Goal: Use online tool/utility: Utilize a website feature to perform a specific function

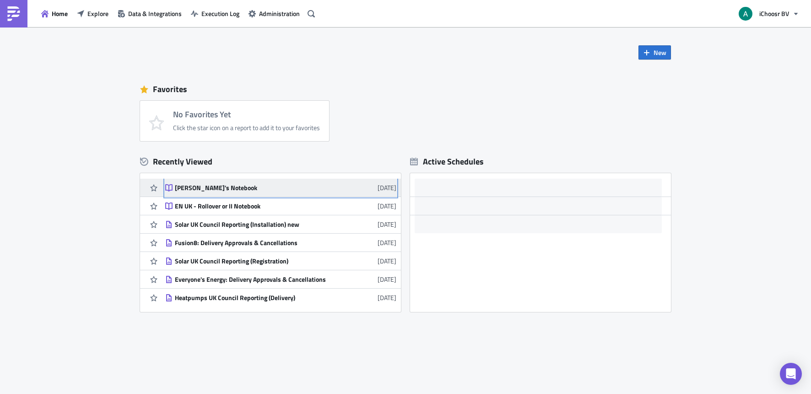
click at [200, 189] on div "[PERSON_NAME]'s Notebook" at bounding box center [255, 188] width 160 height 8
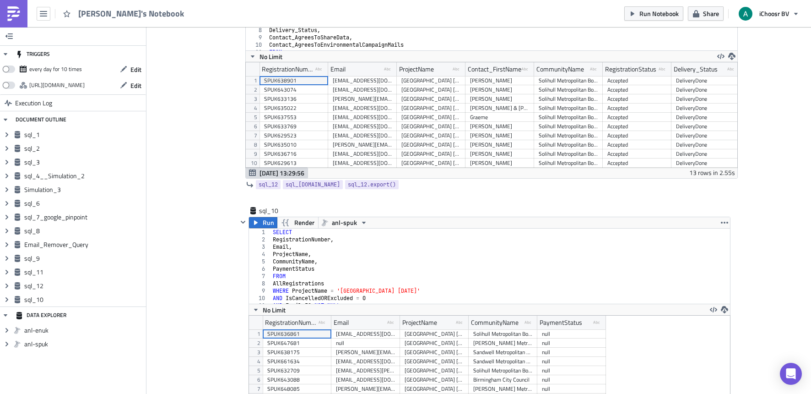
scroll to position [3064, 0]
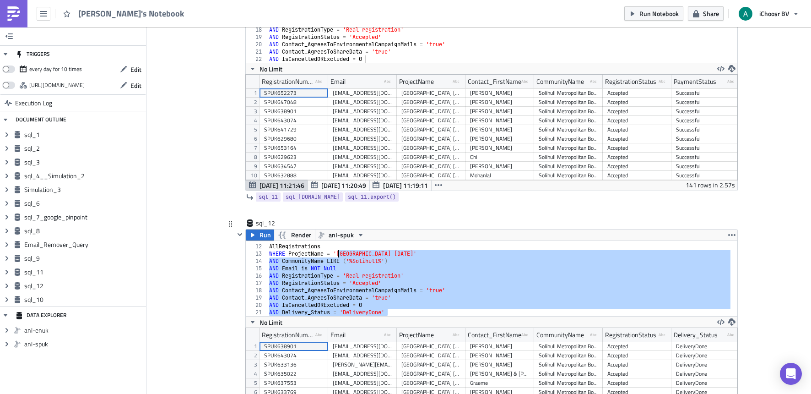
drag, startPoint x: 389, startPoint y: 313, endPoint x: 336, endPoint y: 252, distance: 80.8
click at [336, 252] on div "FROM AllRegistrations WHERE ProjectName = '[GEOGRAPHIC_DATA] [DATE]' AND Commun…" at bounding box center [498, 280] width 463 height 90
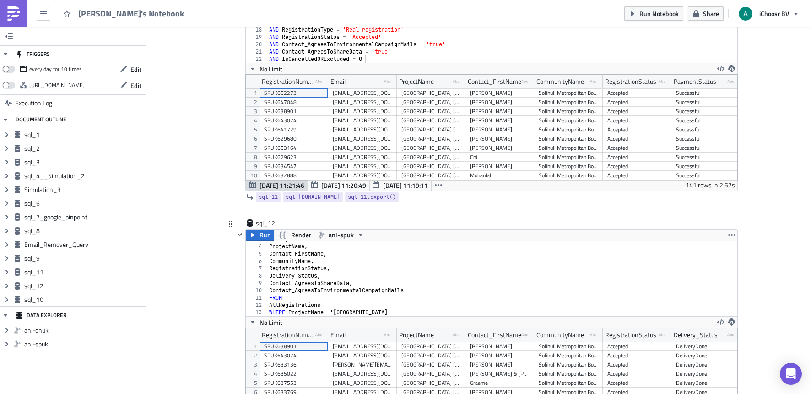
type textarea "WHERE ProjectName = '[GEOGRAPHIC_DATA]'"
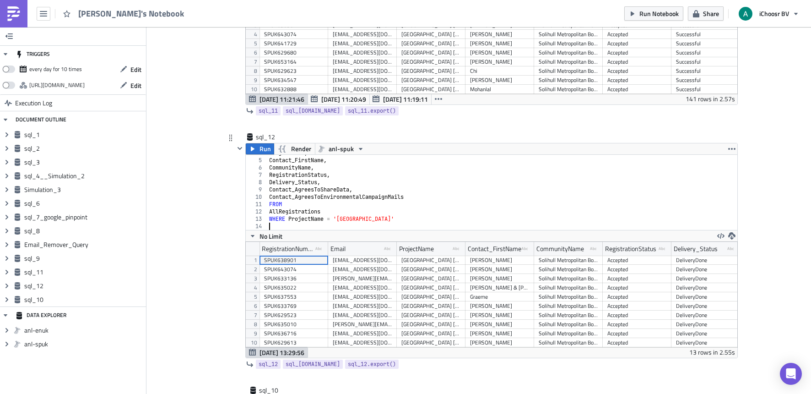
click at [332, 219] on div "ProjectName , Contact_FirstName , CommunityName , RegistrationStatus , Delivery…" at bounding box center [498, 194] width 463 height 90
click at [334, 220] on div "ProjectName , Contact_FirstName , CommunityName , RegistrationStatus , Delivery…" at bounding box center [498, 194] width 463 height 90
click at [398, 214] on div "ProjectName , Contact_FirstName , CommunityName , RegistrationStatus , Delivery…" at bounding box center [498, 194] width 463 height 90
click at [396, 218] on div "ProjectName , Contact_FirstName , CommunityName , RegistrationStatus , Delivery…" at bounding box center [498, 194] width 463 height 90
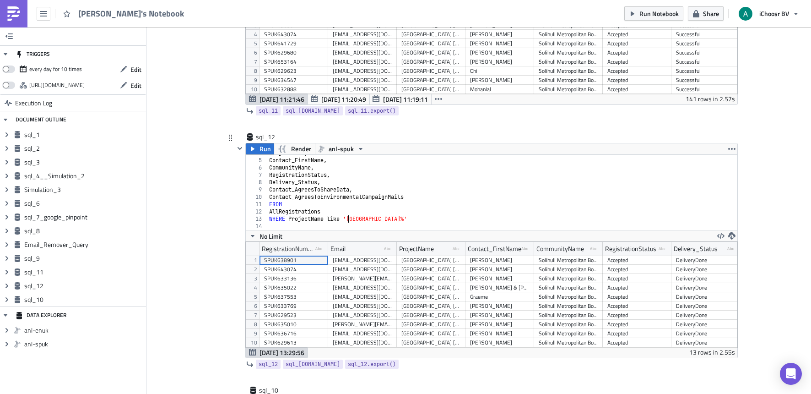
click at [347, 219] on div "ProjectName , Contact_FirstName , CommunityName , RegistrationStatus , Delivery…" at bounding box center [498, 194] width 463 height 90
click at [378, 218] on div "ProjectName , Contact_FirstName , CommunityName , RegistrationStatus , Delivery…" at bounding box center [498, 194] width 463 height 90
click at [381, 219] on div "ProjectName , Contact_FirstName , CommunityName , RegistrationStatus , Delivery…" at bounding box center [498, 194] width 463 height 90
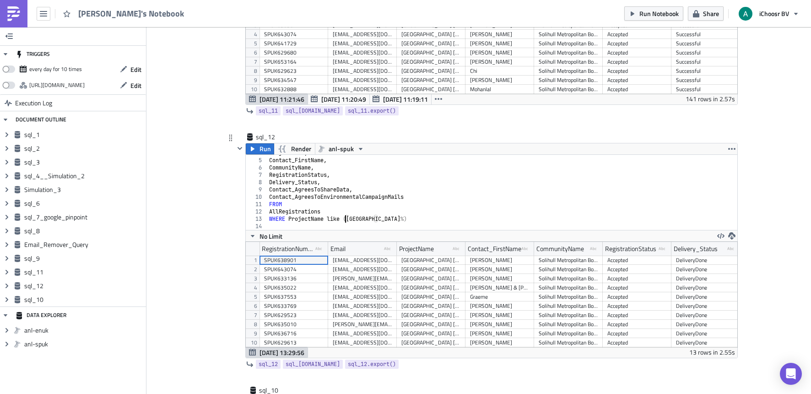
click at [342, 218] on div "ProjectName , Contact_FirstName , CommunityName , RegistrationStatus , Delivery…" at bounding box center [498, 194] width 463 height 90
type textarea "WHERE ProjectName like '([GEOGRAPHIC_DATA]%)"
click at [388, 223] on div "ProjectName , Contact_FirstName , CommunityName , RegistrationStatus , Delivery…" at bounding box center [498, 194] width 463 height 90
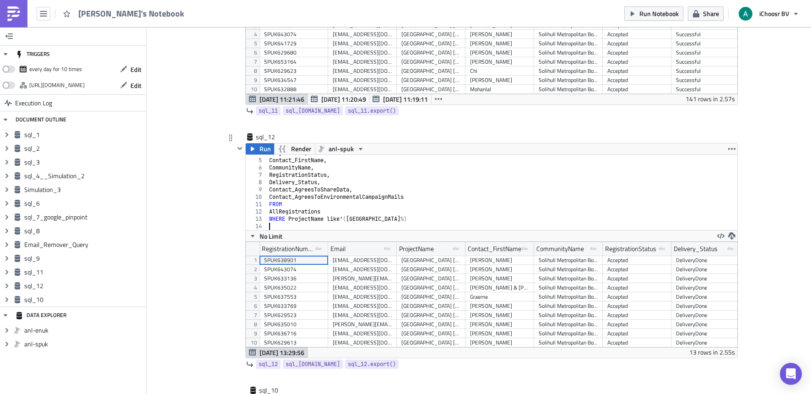
click at [387, 218] on div "ProjectName , Contact_FirstName , CommunityName , RegistrationStatus , Delivery…" at bounding box center [498, 194] width 463 height 90
click at [400, 219] on div "ProjectName , Contact_FirstName , CommunityName , RegistrationStatus , Delivery…" at bounding box center [498, 194] width 463 height 90
click at [376, 219] on div "ProjectName , Contact_FirstName , CommunityName , RegistrationStatus , Delivery…" at bounding box center [498, 194] width 463 height 90
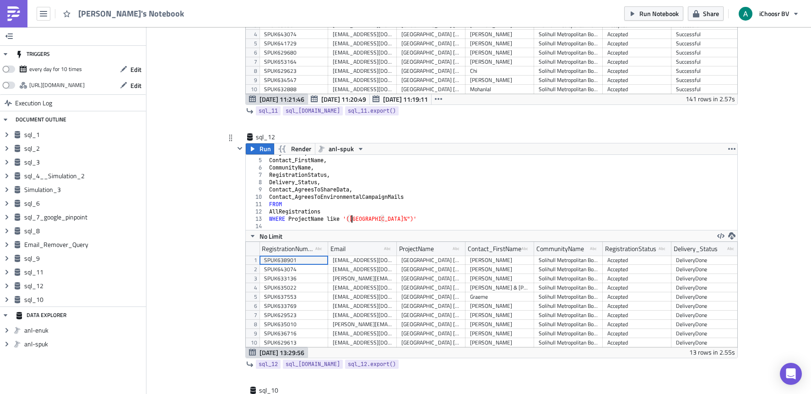
click at [348, 218] on div "ProjectName , Contact_FirstName , CommunityName , RegistrationStatus , Delivery…" at bounding box center [498, 194] width 463 height 90
click at [347, 216] on div "ProjectName , Contact_FirstName , CommunityName , RegistrationStatus , Delivery…" at bounding box center [498, 194] width 463 height 90
click at [398, 216] on div "ProjectName , Contact_FirstName , CommunityName , RegistrationStatus , Delivery…" at bounding box center [498, 194] width 463 height 90
click at [407, 215] on div "ProjectName , Contact_FirstName , CommunityName , RegistrationStatus , Delivery…" at bounding box center [498, 194] width 463 height 90
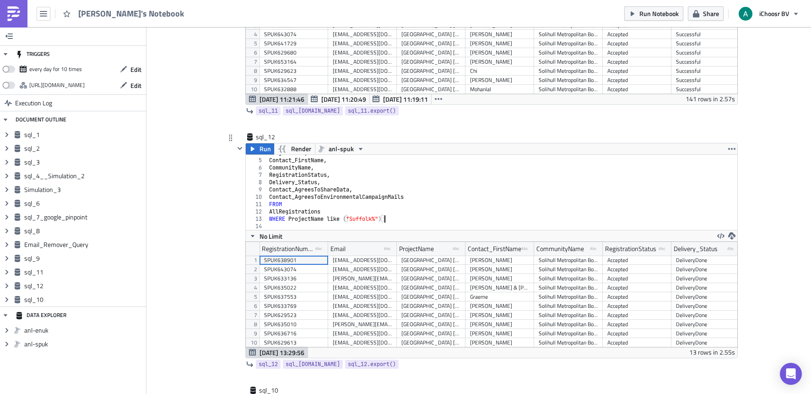
click at [419, 180] on div "ProjectName , Contact_FirstName , CommunityName , RegistrationStatus , Delivery…" at bounding box center [498, 194] width 463 height 90
click at [391, 218] on div "ProjectName , Contact_FirstName , CommunityName , RegistrationStatus , Delivery…" at bounding box center [498, 194] width 463 height 90
type textarea "WHERE ProjectName like ("Suffolk%")"
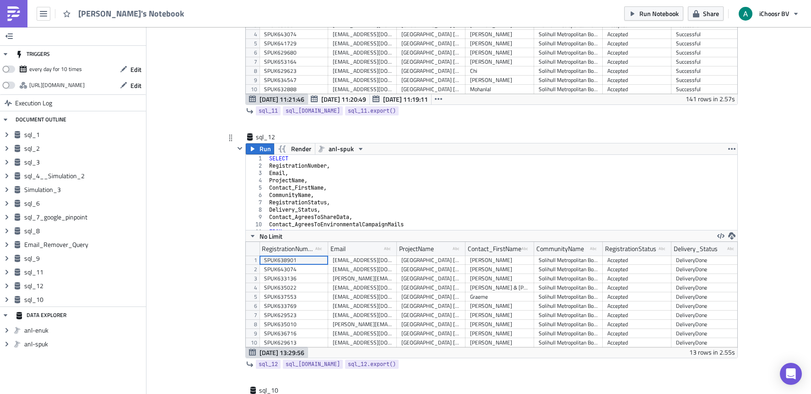
scroll to position [2756, 0]
drag, startPoint x: 288, startPoint y: 175, endPoint x: 256, endPoint y: 174, distance: 32.5
click at [256, 174] on div "1 2 3 4 5 6 7 8 9 10 11 12 SELECT RegistrationNumber , Email , ProjectName , Co…" at bounding box center [492, 194] width 492 height 75
type textarea "Email,"
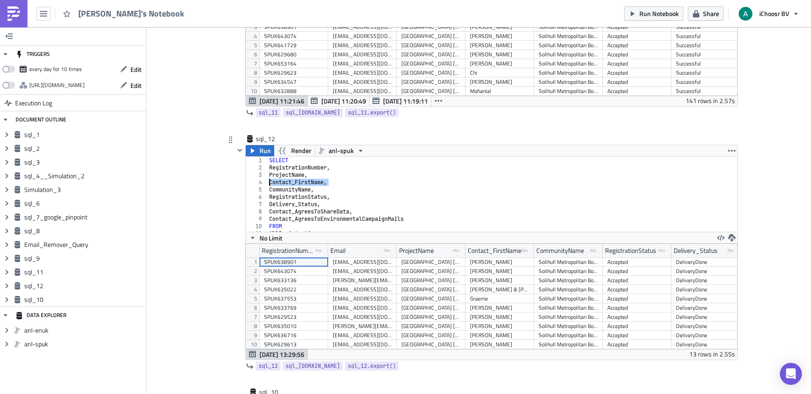
drag, startPoint x: 330, startPoint y: 184, endPoint x: 262, endPoint y: 182, distance: 68.3
click at [262, 182] on div "RegistrationNumber, 1 2 3 4 5 6 7 8 9 10 11 12 SELECT RegistrationNumber , Proj…" at bounding box center [492, 194] width 492 height 75
type textarea "Contact_FirstName,"
drag, startPoint x: 333, startPoint y: 190, endPoint x: 328, endPoint y: 190, distance: 5.5
click at [328, 190] on div "SELECT RegistrationNumber , ProjectName , CommunityName , RegistrationStatus , …" at bounding box center [498, 202] width 463 height 90
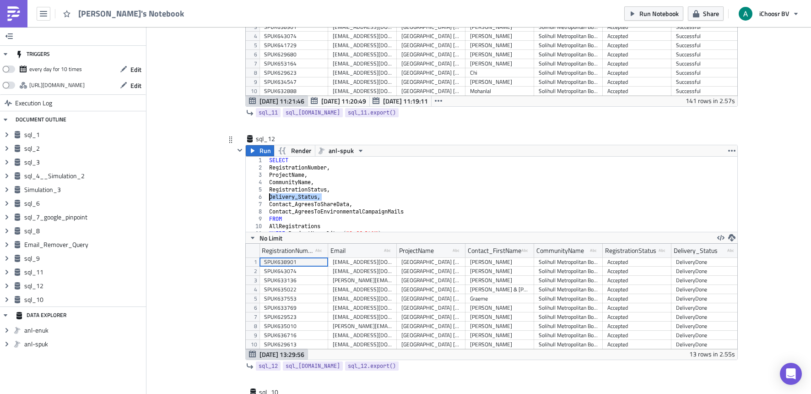
drag, startPoint x: 323, startPoint y: 195, endPoint x: 261, endPoint y: 196, distance: 61.8
click at [261, 196] on div "RegistrationStatus, 1 2 3 4 5 6 7 8 9 10 11 12 SELECT RegistrationNumber , Proj…" at bounding box center [492, 194] width 492 height 75
type textarea "Delivery_Status,"
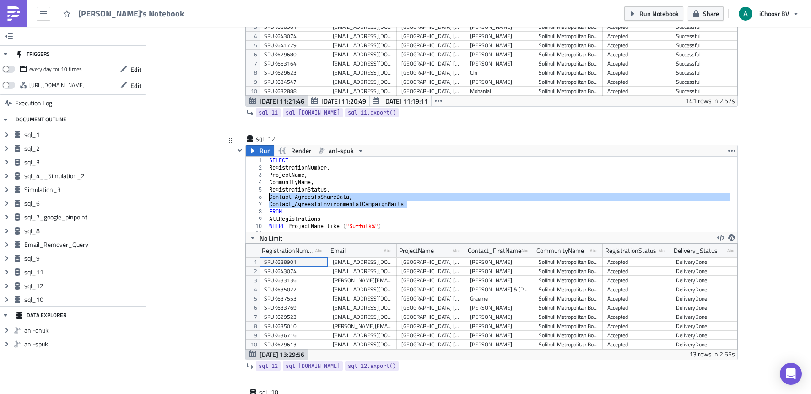
drag, startPoint x: 407, startPoint y: 203, endPoint x: 257, endPoint y: 198, distance: 150.3
click at [257, 198] on div "RegistrationStatus, 1 2 3 4 5 6 7 8 9 10 11 12 SELECT RegistrationNumber , Proj…" at bounding box center [492, 194] width 492 height 75
type textarea "Contact_AgreesToShareData, Contact_AgreesToEnvironmentalCampaignMails"
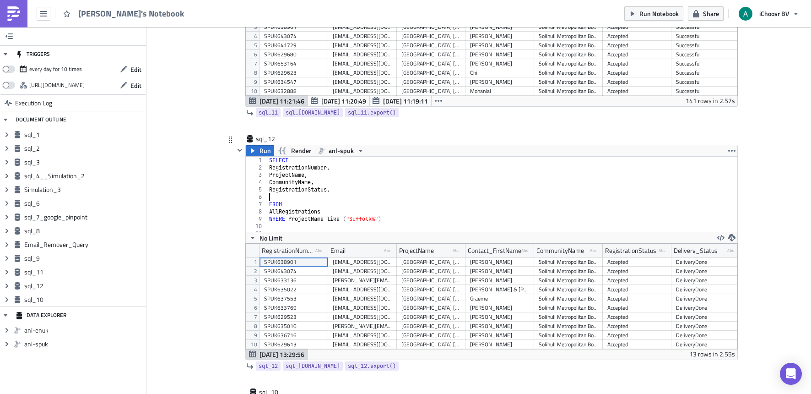
type textarea "RegistrationStatus,"
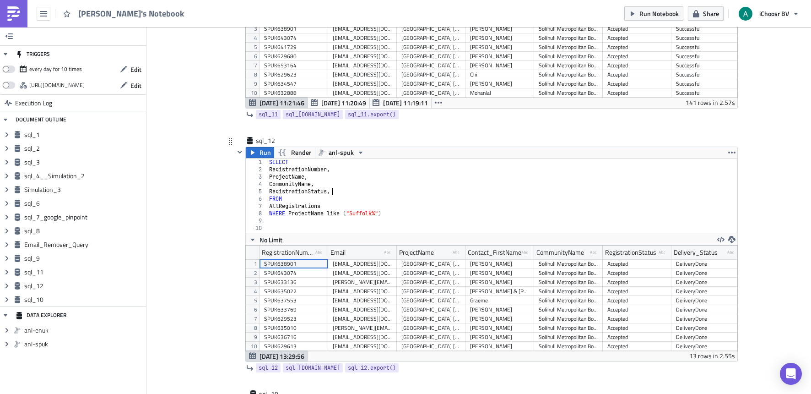
click at [272, 228] on div "SELECT RegistrationNumber , ProjectName , CommunityName , RegistrationStatus , …" at bounding box center [502, 203] width 470 height 90
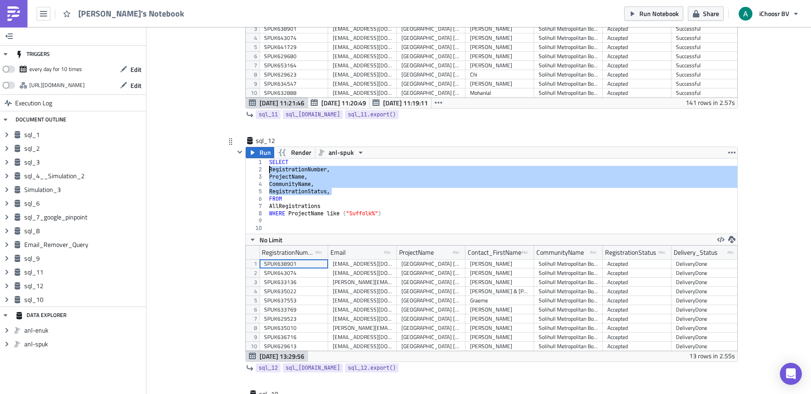
drag, startPoint x: 336, startPoint y: 188, endPoint x: 261, endPoint y: 171, distance: 76.5
click at [261, 171] on div "1 2 3 4 5 6 7 8 9 10 SELECT RegistrationNumber , ProjectName , CommunityName , …" at bounding box center [492, 195] width 492 height 75
type textarea "RegistrationNumber, ProjectName,"
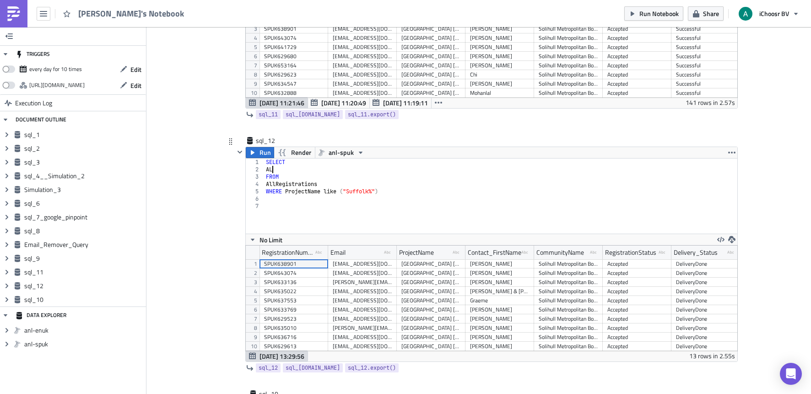
scroll to position [0, 0]
click at [353, 175] on div "SELECT ALL FROM AllRegistrations WHERE ProjectName like ( "Suffolk%" )" at bounding box center [501, 203] width 474 height 90
click at [336, 166] on div "SELECT ALL FROM AllRegistrations WHERE ProjectName like ( "Suffolk%" )" at bounding box center [501, 203] width 474 height 90
click at [332, 163] on div "SELECT ALL FROM AllRegistrations WHERE ProjectName like ( "Suffolk%" )" at bounding box center [501, 203] width 474 height 90
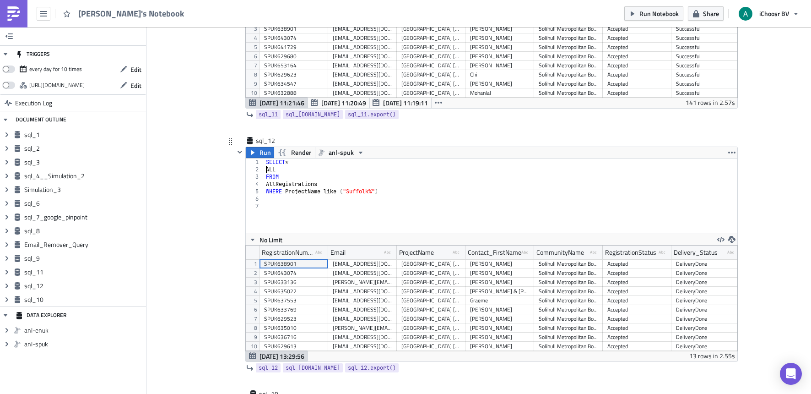
click at [264, 171] on div "SELECT * ALL FROM AllRegistrations WHERE ProjectName like ( "Suffolk%" )" at bounding box center [501, 203] width 474 height 90
type textarea "ALL"
drag, startPoint x: 274, startPoint y: 169, endPoint x: 261, endPoint y: 170, distance: 12.9
click at [261, 170] on div "ALL 1 2 3 4 5 6 7 SELECT * ALL FROM AllRegistrations WHERE ProjectName like ( "…" at bounding box center [492, 195] width 492 height 75
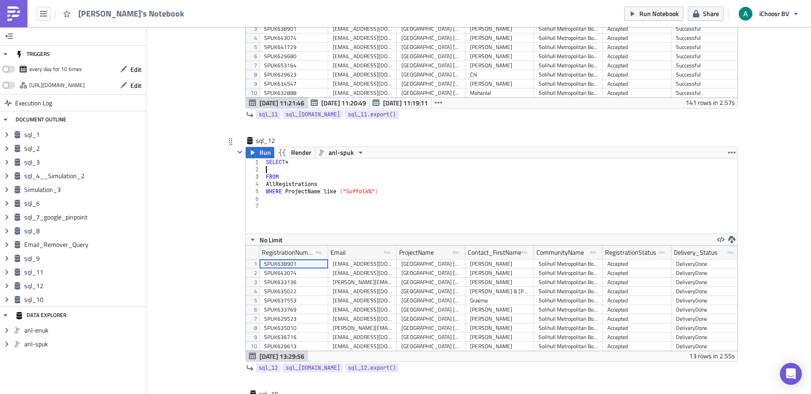
scroll to position [0, 0]
type textarea "SELECT *"
click at [310, 194] on div "SELECT * FROM AllRegistrations WHERE ProjectName like ( "Suffolk%" )" at bounding box center [501, 203] width 474 height 90
click at [307, 199] on div "SELECT * FROM AllRegistrations WHERE ProjectName like ( "Suffolk%" )" at bounding box center [501, 203] width 474 height 90
click at [292, 191] on div "SELECT * FROM AllRegistrations WHERE ProjectName like ( "Suffolk%" )" at bounding box center [501, 203] width 474 height 90
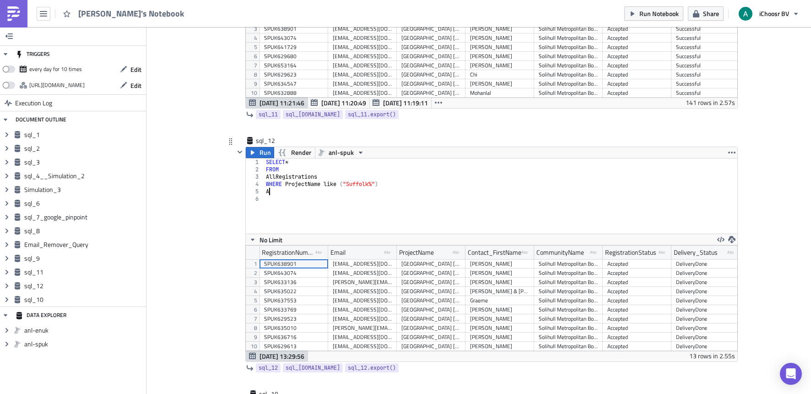
scroll to position [0, 0]
type textarea "AND"
click at [279, 192] on div "SELECT * FROM AllRegistrations WHERE ProjectName like ( "Suffolk%" ) AND" at bounding box center [501, 203] width 474 height 90
type textarea "A"
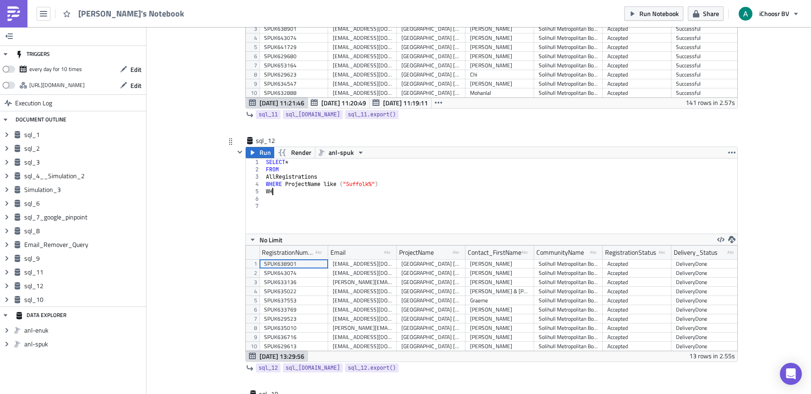
type textarea "W"
type textarea "AND Ichoosrfee IS NOT NULL"
click at [310, 198] on div "SELECT * FROM AllRegistrations WHERE ProjectName like ( "Suffolk%" ) AND Ichoos…" at bounding box center [501, 203] width 474 height 90
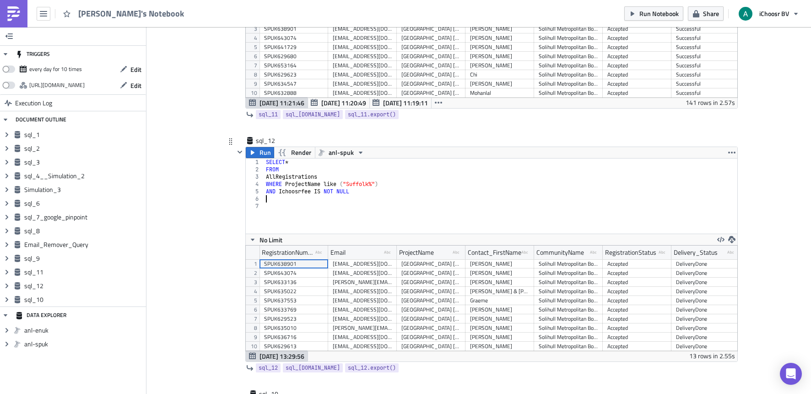
scroll to position [0, 0]
click at [280, 191] on div "SELECT * FROM AllRegistrations WHERE ProjectName like ( "Suffolk%" ) AND Ichoos…" at bounding box center [501, 203] width 474 height 90
type textarea "AND Ichoosrfee IS NOT NULL"
click at [296, 203] on div "SELECT * FROM AllRegistrations WHERE ProjectName like ( "Suffolk%" ) AND Ichoos…" at bounding box center [501, 203] width 474 height 90
click at [294, 201] on div "SELECT * FROM AllRegistrations WHERE ProjectName like ( "Suffolk%" ) AND Ichoos…" at bounding box center [501, 203] width 474 height 90
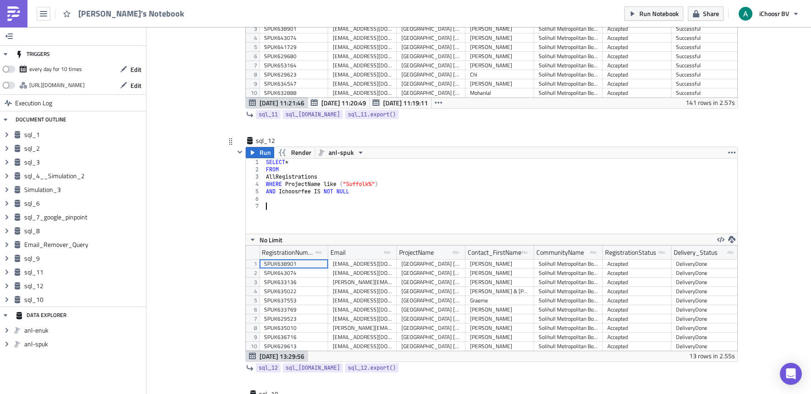
click at [292, 206] on div "SELECT * FROM AllRegistrations WHERE ProjectName like ( "Suffolk%" ) AND Ichoos…" at bounding box center [501, 203] width 474 height 90
click at [261, 154] on span "Run" at bounding box center [265, 152] width 11 height 11
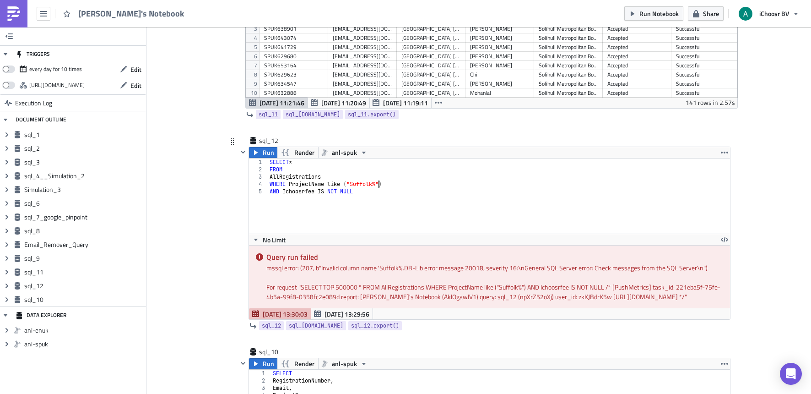
click at [374, 184] on div "SELECT * FROM AllRegistrations WHERE ProjectName like ( "Suffolk%" ) AND Ichoos…" at bounding box center [505, 203] width 474 height 90
click at [348, 183] on div "SELECT * FROM AllRegistrations WHERE ProjectName like ( " Suffolk % ' ) AND Ich…" at bounding box center [505, 203] width 474 height 90
click at [253, 158] on div "1" at bounding box center [258, 161] width 19 height 7
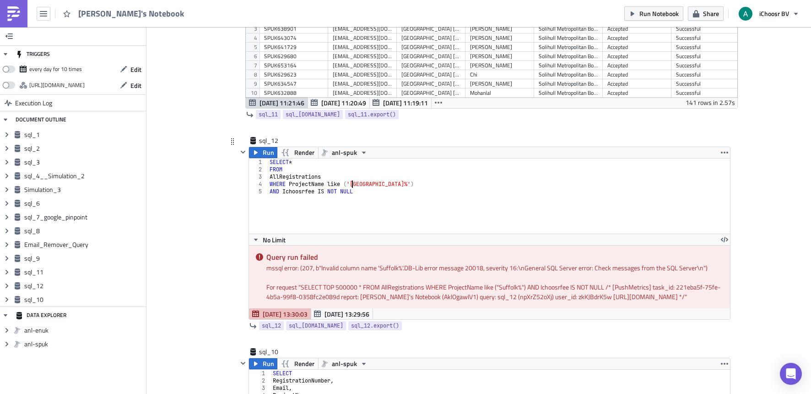
scroll to position [0, 2]
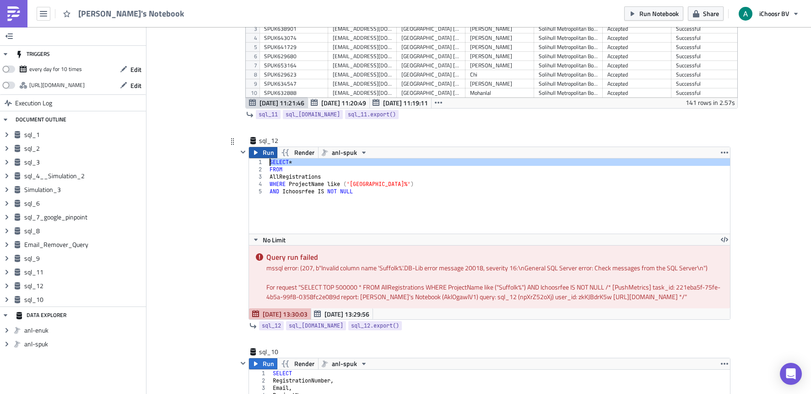
click at [255, 154] on icon "button" at bounding box center [255, 152] width 7 height 7
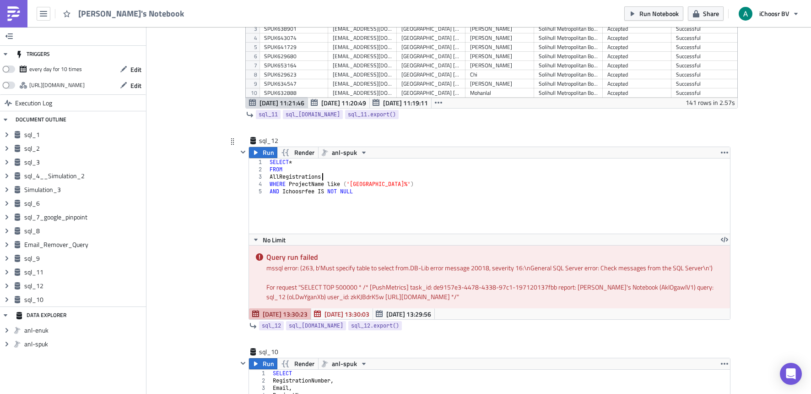
click at [321, 175] on div "SELECT * FROM AllRegistrations WHERE ProjectName like ( 'Suffolk%' ) AND Ichoos…" at bounding box center [505, 203] width 474 height 90
click at [287, 163] on div "SELECT * FROM AllRegistrations WHERE ProjectName like ( 'Suffolk%' ) AND Ichoos…" at bounding box center [505, 203] width 474 height 90
click at [285, 175] on div "SELECT * FROM AllRegistrations WHERE ProjectName like ( 'Suffolk%' ) AND Ichoos…" at bounding box center [505, 203] width 474 height 90
click at [334, 180] on div "SELECT * FROM AllRegistrations WHERE ProjectName like ( 'Suffolk%' ) AND Ichoos…" at bounding box center [505, 203] width 474 height 90
click at [268, 176] on div "SELECT * FROM AllRegistrations WHERE ProjectName like ( 'Suffolk%' ) AND Ichoos…" at bounding box center [505, 203] width 474 height 90
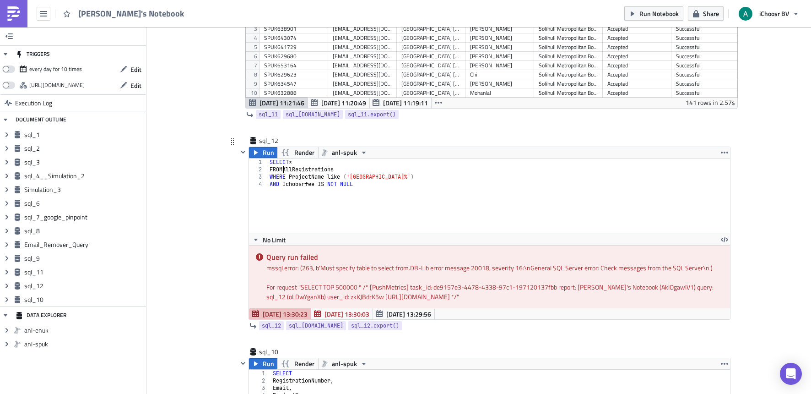
scroll to position [0, 1]
click at [305, 182] on div "SELECT * FROM AllRegistrations WHERE ProjectName like ( 'Suffolk%' ) AND Ichoos…" at bounding box center [505, 203] width 474 height 90
click at [311, 174] on div "SELECT * FROM AllRegistrations WHERE ProjectName like ( 'Suffolk%' ) AND Ichoos…" at bounding box center [505, 203] width 474 height 90
click at [308, 183] on div "SELECT * FROM AllRegistrations WHERE ProjectName like ( 'Suffolk%' ) AND Ichoos…" at bounding box center [505, 203] width 474 height 90
click at [311, 169] on div "SELECT * FROM AllRegistrations WHERE ProjectName like ( 'Suffolk%' ) AND Ichoos…" at bounding box center [505, 203] width 474 height 90
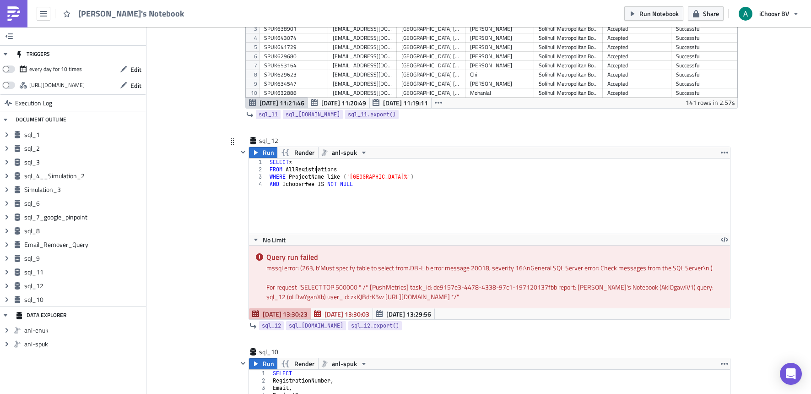
click at [296, 175] on div "SELECT * FROM AllRegistrations WHERE ProjectName like ( 'Suffolk%' ) AND Ichoos…" at bounding box center [505, 203] width 474 height 90
click at [259, 152] on button "Run" at bounding box center [263, 152] width 28 height 11
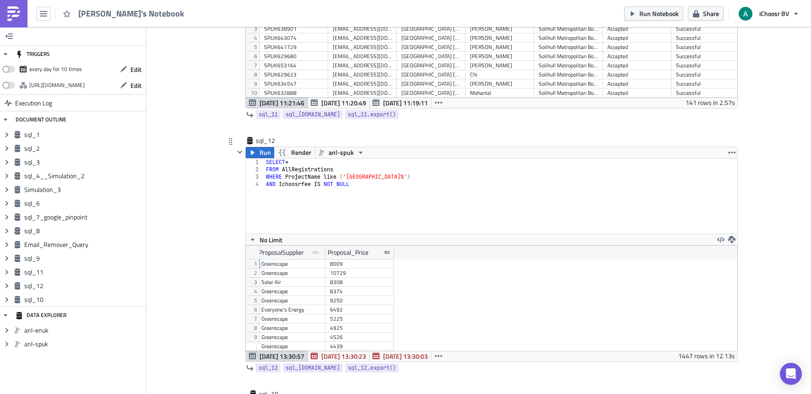
scroll to position [0, 7447]
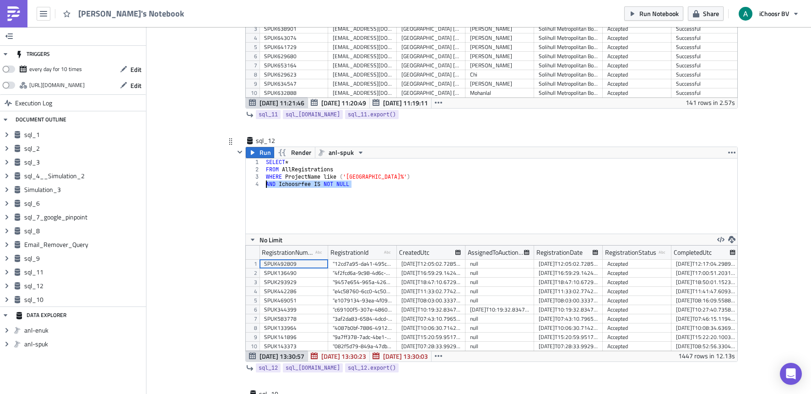
drag, startPoint x: 359, startPoint y: 183, endPoint x: 255, endPoint y: 185, distance: 104.0
click at [255, 185] on div "AND Ichoosrfee IS NOT NULL 1 2 3 4 SELECT * FROM AllRegistrations WHERE Project…" at bounding box center [492, 195] width 492 height 75
click at [291, 217] on div "SELECT * FROM AllRegistrations WHERE ProjectName like ( 'Suffolk%' ) AND Ichoos…" at bounding box center [501, 195] width 474 height 75
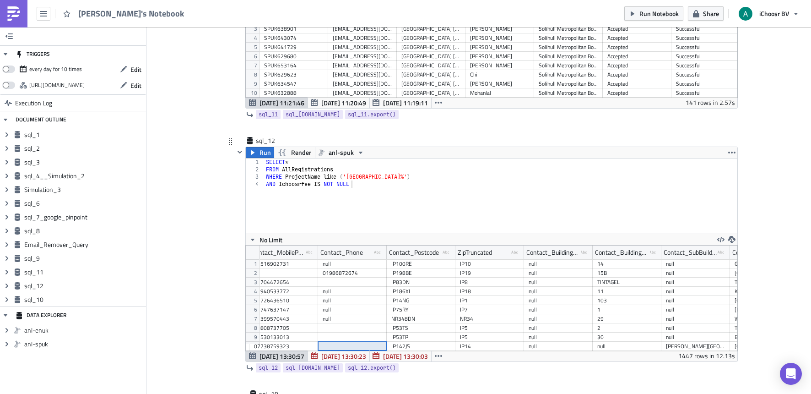
drag, startPoint x: 345, startPoint y: 343, endPoint x: 332, endPoint y: 347, distance: 13.7
click at [332, 347] on div "Contact_Lastname type-text Created with Sketch. Email type-text Created with Sk…" at bounding box center [492, 297] width 492 height 105
click at [365, 188] on div "SELECT * FROM AllRegistrations WHERE ProjectName like ( 'Suffolk%' ) AND Ichoos…" at bounding box center [501, 203] width 474 height 90
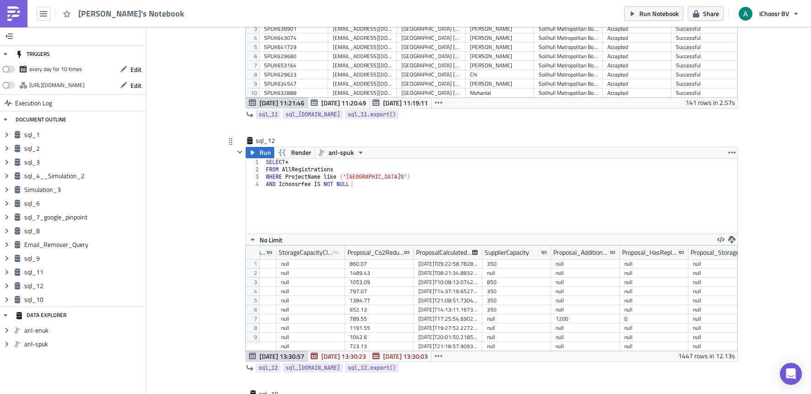
scroll to position [0, 7109]
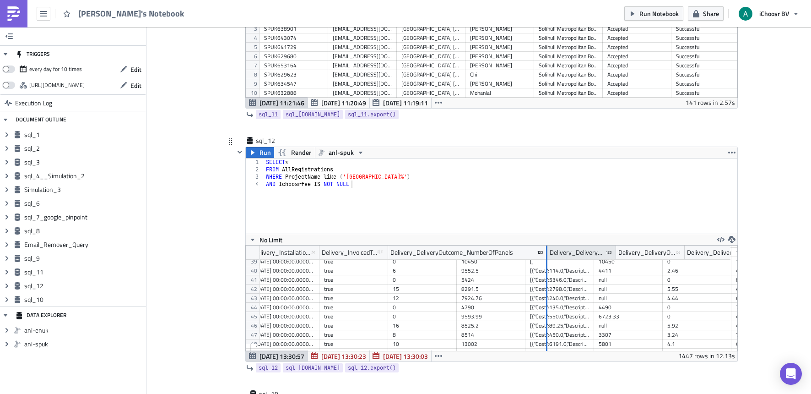
drag, startPoint x: 453, startPoint y: 252, endPoint x: 544, endPoint y: 259, distance: 90.9
click at [546, 259] on div at bounding box center [546, 252] width 1 height 14
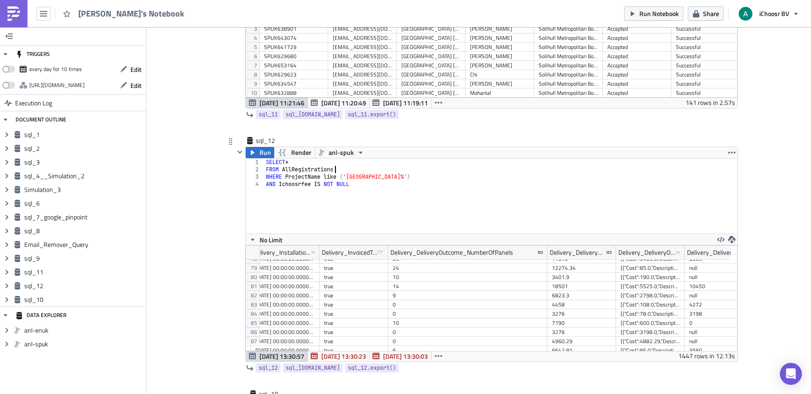
click at [348, 171] on div "SELECT * FROM AllRegistrations WHERE ProjectName like ( 'Suffolk%' ) AND Ichoos…" at bounding box center [501, 203] width 474 height 90
click at [302, 163] on div "SELECT * FROM AllRegistrations WHERE ProjectName like ( 'Suffolk%' ) AND Ichoos…" at bounding box center [501, 203] width 474 height 90
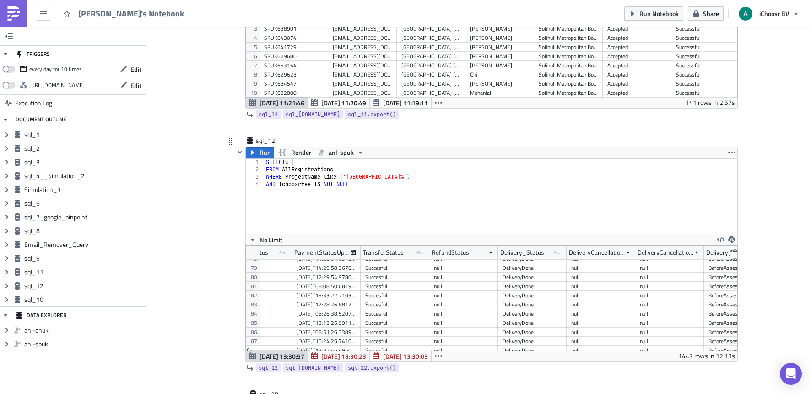
scroll to position [710, 8189]
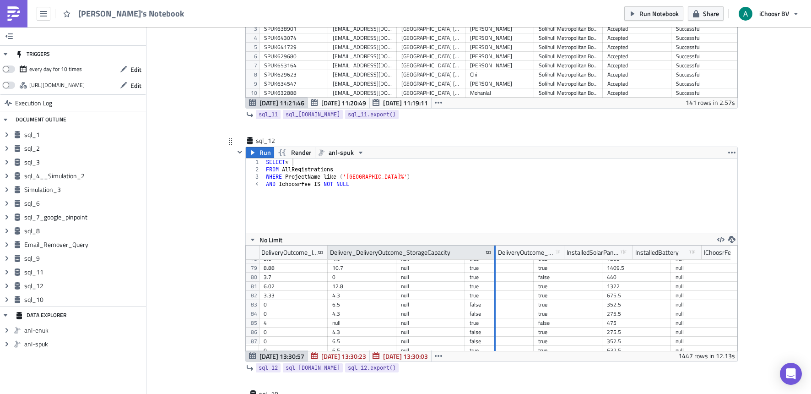
drag, startPoint x: 391, startPoint y: 249, endPoint x: 490, endPoint y: 258, distance: 99.8
click at [494, 258] on div at bounding box center [495, 252] width 2 height 14
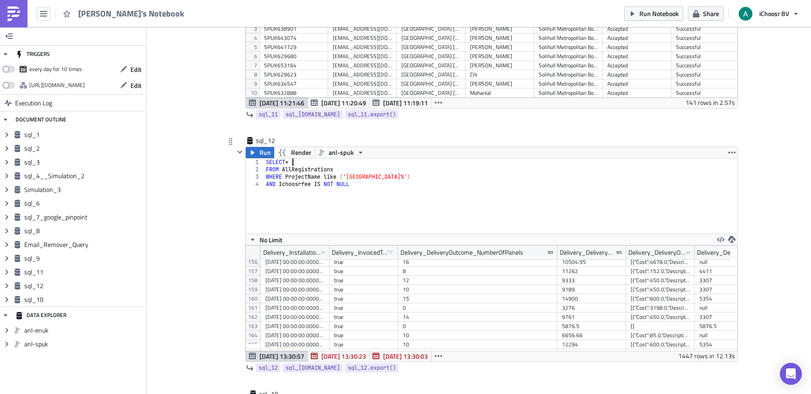
click at [383, 160] on div "SELECT * FROM AllRegistrations WHERE ProjectName like ( 'Suffolk%' ) AND Ichoos…" at bounding box center [501, 203] width 474 height 90
click at [386, 168] on div "SELECT * FROM AllRegistrations WHERE ProjectName like ( 'Suffolk%' ) AND Ichoos…" at bounding box center [501, 203] width 474 height 90
click at [401, 180] on div "SELECT * FROM AllRegistrations WHERE ProjectName like ( 'Suffolk%' ) AND Ichoos…" at bounding box center [501, 203] width 474 height 90
click at [396, 190] on div "SELECT * FROM AllRegistrations WHERE ProjectName like ( 'Suffolk%' ) AND Ichoos…" at bounding box center [501, 203] width 474 height 90
click at [379, 207] on div "SELECT * FROM AllRegistrations WHERE ProjectName like ( 'Suffolk%' ) AND Ichoos…" at bounding box center [501, 203] width 474 height 90
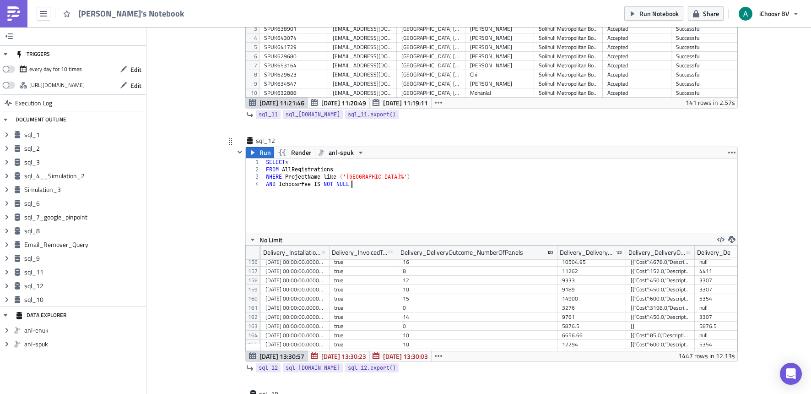
click at [305, 213] on div "SELECT * FROM AllRegistrations WHERE ProjectName like ( 'Suffolk%' ) AND Ichoos…" at bounding box center [501, 203] width 474 height 90
click at [297, 169] on div "SELECT * FROM AllRegistrations WHERE ProjectName like ( 'Suffolk%' ) AND Ichoos…" at bounding box center [501, 203] width 474 height 90
click at [319, 177] on div "SELECT * FROM AllRegistrations WHERE ProjectName like ( 'Suffolk%' ) AND Ichoos…" at bounding box center [501, 203] width 474 height 90
click at [323, 177] on div "SELECT * FROM AllRegistrations WHERE ProjectName like ( 'Suffolk%' ) AND Ichoos…" at bounding box center [501, 203] width 474 height 90
click at [321, 177] on div "SELECT * FROM AllRegistrations WHERE ProjectName like ( 'Suffolk%' ) AND Ichoos…" at bounding box center [501, 203] width 474 height 90
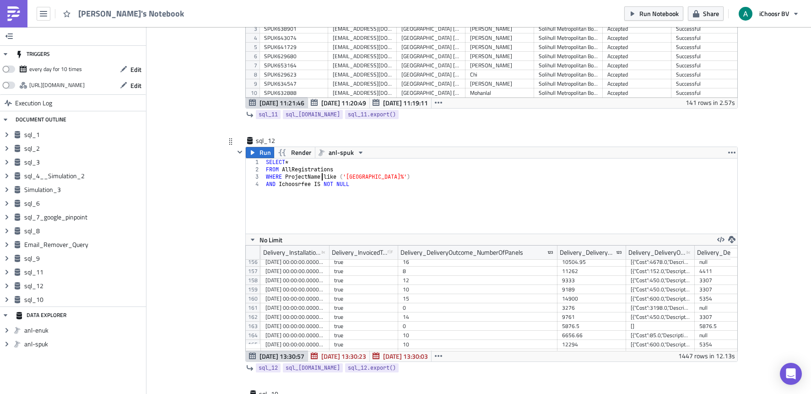
click at [319, 177] on div "SELECT * FROM AllRegistrations WHERE ProjectName like ( 'Suffolk%' ) AND Ichoos…" at bounding box center [501, 203] width 474 height 90
click at [318, 177] on div "SELECT * FROM AllRegistrations WHERE ProjectName like ( 'Suffolk%' ) AND Ichoos…" at bounding box center [501, 203] width 474 height 90
click at [322, 177] on div "SELECT * FROM AllRegistrations WHERE ProjectName like ( 'Suffolk%' ) AND Ichoos…" at bounding box center [501, 203] width 474 height 90
click at [319, 178] on div "SELECT * FROM AllRegistrations WHERE ProjectName like ( 'Suffolk%' ) AND Ichoos…" at bounding box center [501, 203] width 474 height 90
click at [323, 177] on div "SELECT * FROM AllRegistrations WHERE ProjectName like ( 'Suffolk%' ) AND Ichoos…" at bounding box center [501, 203] width 474 height 90
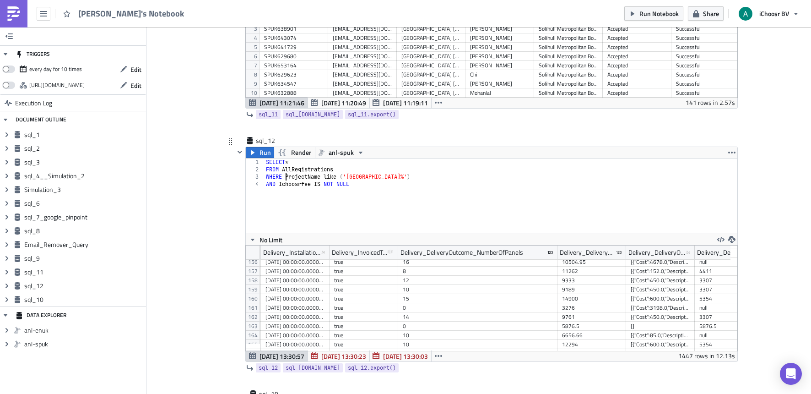
click at [283, 178] on div "SELECT * FROM AllRegistrations WHERE ProjectName like ( 'Suffolk%' ) AND Ichoos…" at bounding box center [501, 203] width 474 height 90
click at [280, 177] on div "SELECT * FROM AllRegistrations WHERE ProjectName like ( 'Suffolk%' ) AND Ichoos…" at bounding box center [501, 203] width 474 height 90
click at [283, 177] on div "SELECT * FROM AllRegistrations WHERE ProjectName like ( 'Suffolk%' ) AND Ichoos…" at bounding box center [501, 203] width 474 height 90
click at [277, 185] on div "SELECT * FROM AllRegistrations WHERE ProjectName like ( 'Suffolk%' ) AND Ichoos…" at bounding box center [501, 203] width 474 height 90
type textarea "AND Ichoosrfee IS NOT NULL"
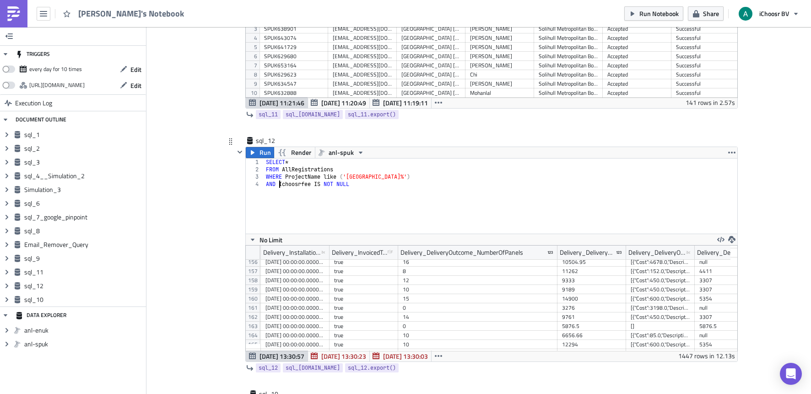
click at [274, 185] on div "SELECT * FROM AllRegistrations WHERE ProjectName like ( 'Suffolk%' ) AND Ichoos…" at bounding box center [501, 203] width 474 height 90
click at [276, 185] on div "SELECT * FROM AllRegistrations WHERE ProjectName like ( 'Suffolk%' ) AND Ichoos…" at bounding box center [501, 203] width 474 height 90
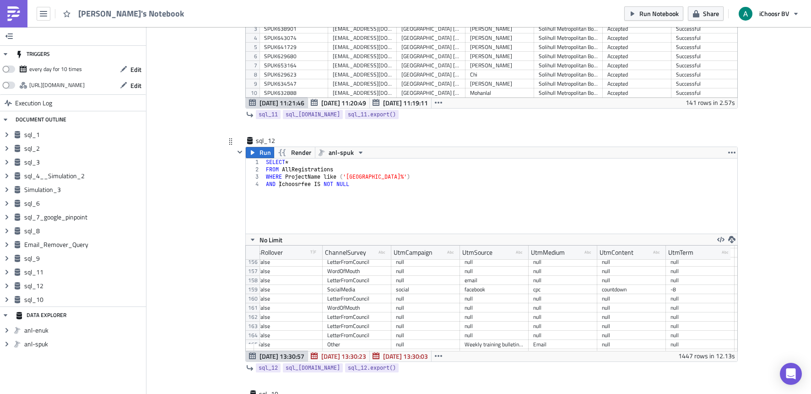
scroll to position [1421, 851]
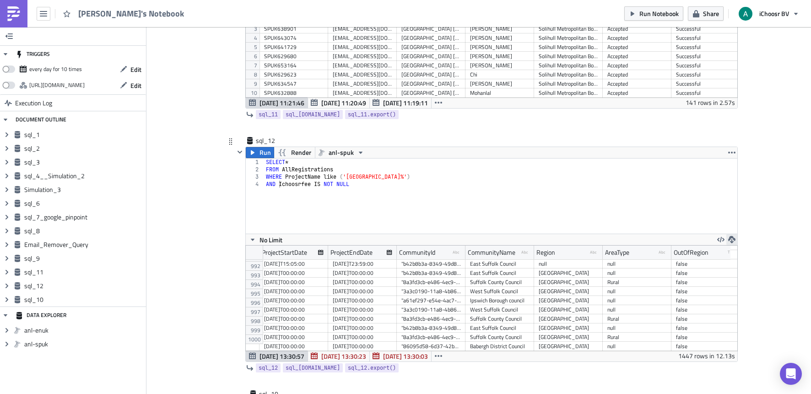
click at [729, 239] on icon "button" at bounding box center [732, 239] width 7 height 7
click at [752, 208] on div "CSV" at bounding box center [764, 204] width 71 height 9
